Goal: Information Seeking & Learning: Learn about a topic

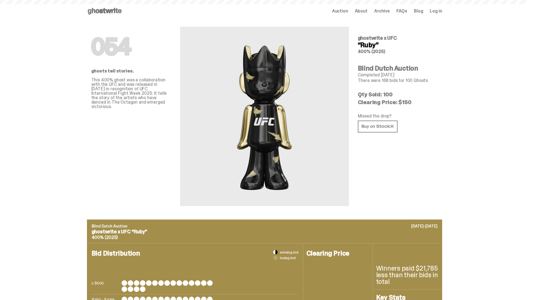
scroll to position [270, 0]
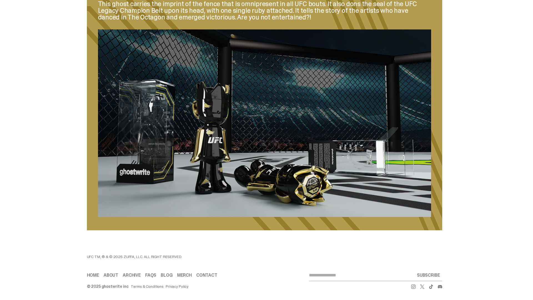
scroll to position [270, 0]
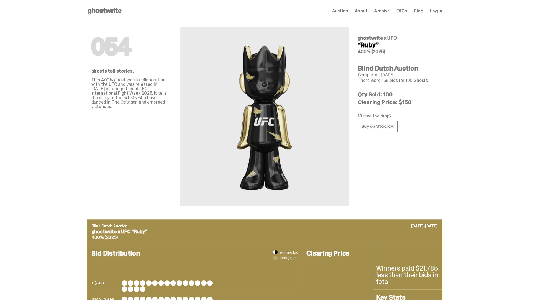
scroll to position [270, 0]
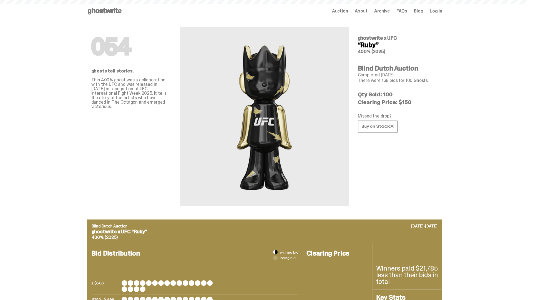
scroll to position [771, 0]
